Goal: Task Accomplishment & Management: Use online tool/utility

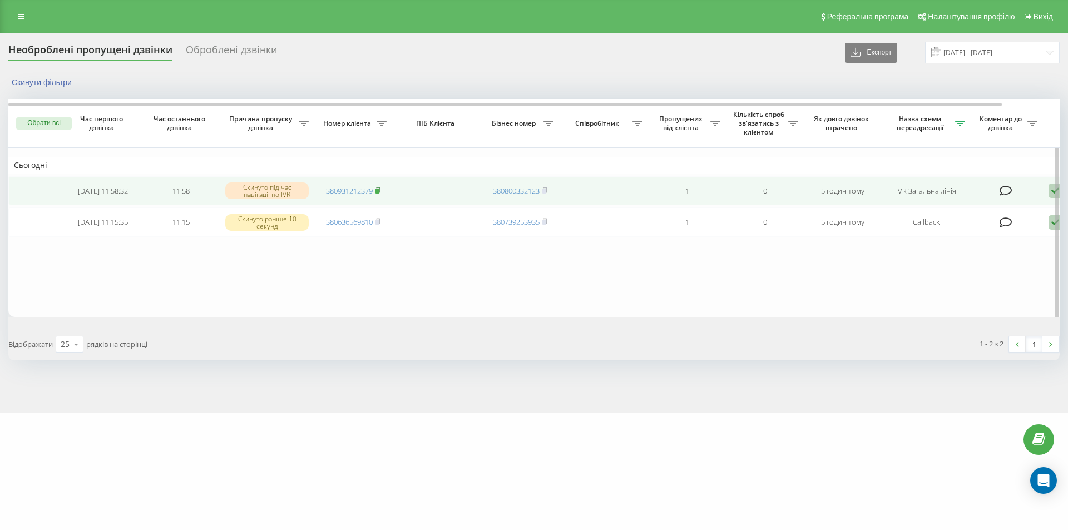
click at [378, 192] on rect at bounding box center [376, 191] width 3 height 5
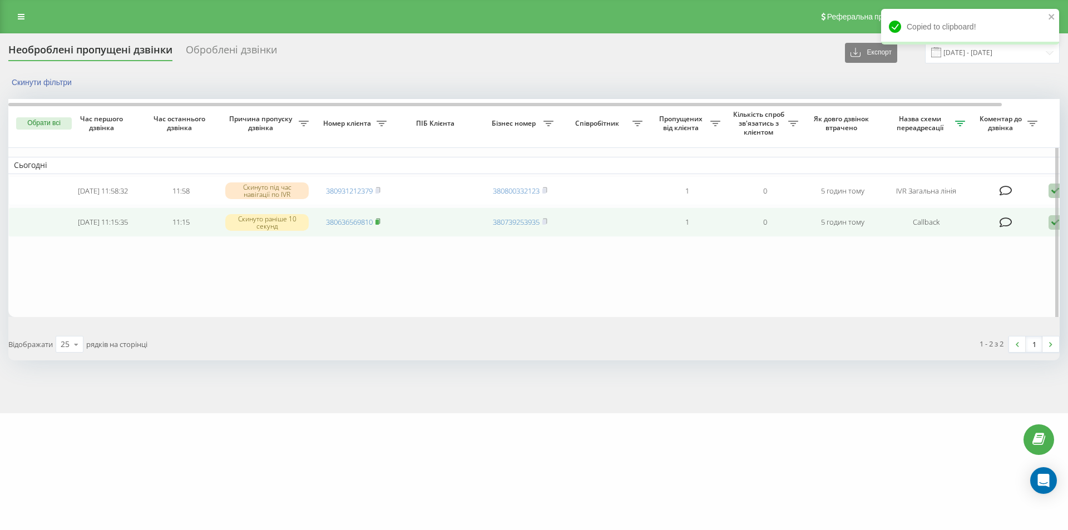
click at [380, 222] on icon at bounding box center [377, 221] width 5 height 7
click at [380, 225] on icon at bounding box center [377, 221] width 5 height 7
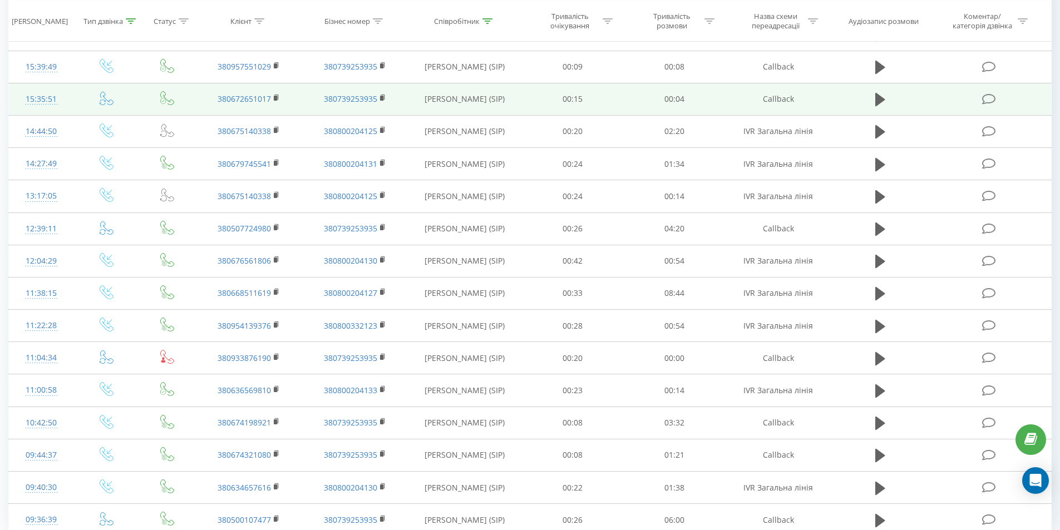
scroll to position [167, 0]
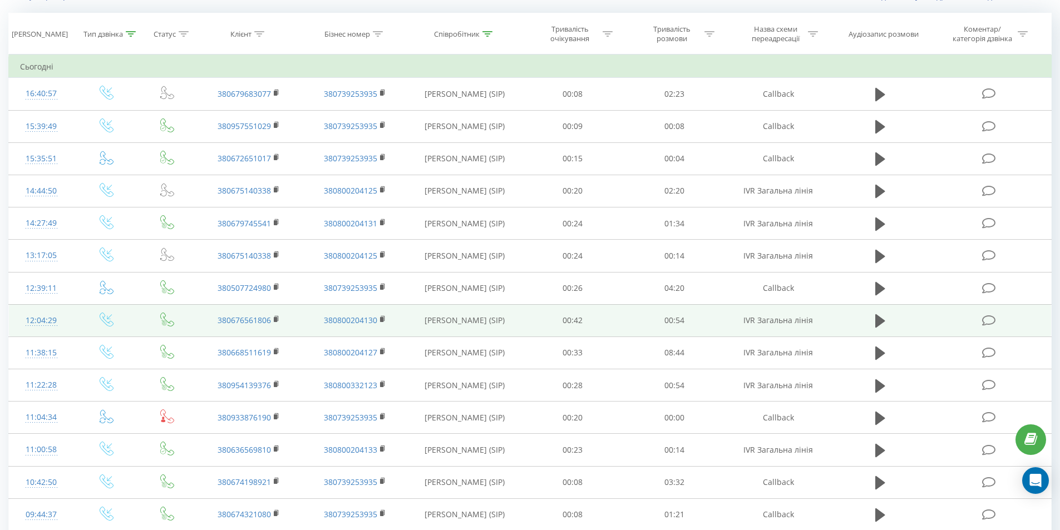
scroll to position [85, 0]
